Goal: Information Seeking & Learning: Find specific fact

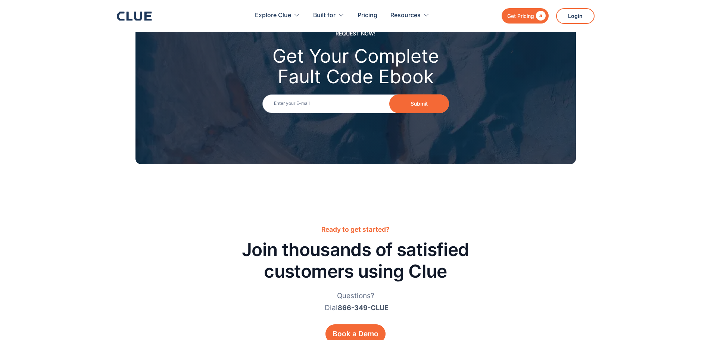
scroll to position [746, 0]
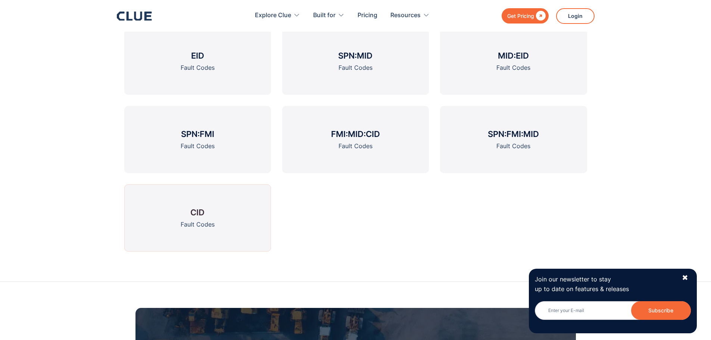
scroll to position [1119, 0]
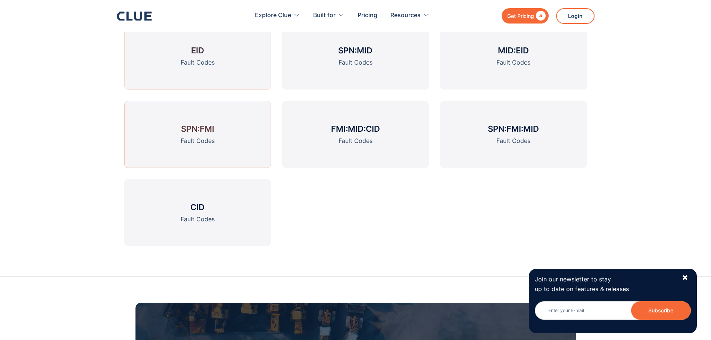
click at [222, 138] on link "SPN:FMI Fault Codes" at bounding box center [197, 134] width 147 height 67
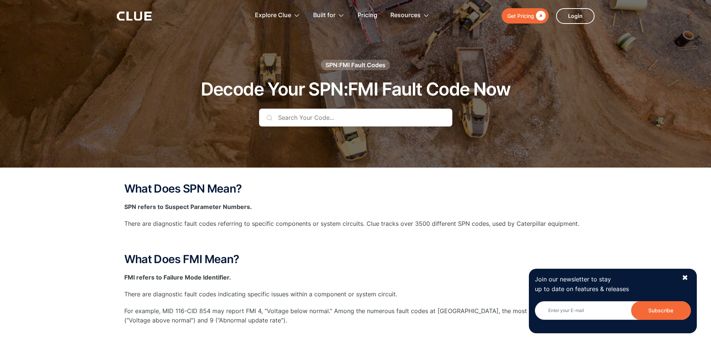
click at [304, 116] on input "text" at bounding box center [355, 118] width 193 height 18
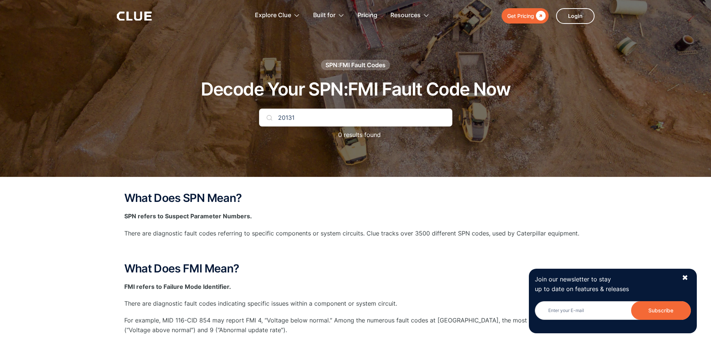
type input "20131"
